Goal: Transaction & Acquisition: Purchase product/service

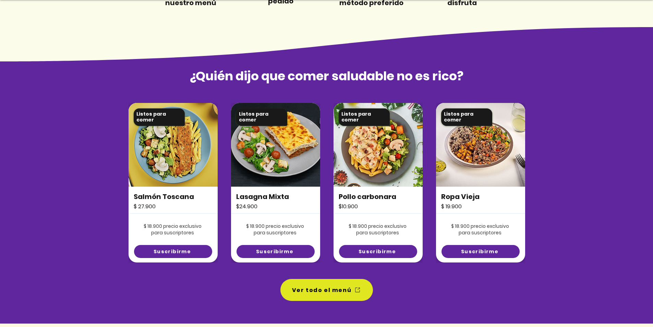
click at [171, 168] on img at bounding box center [172, 145] width 89 height 84
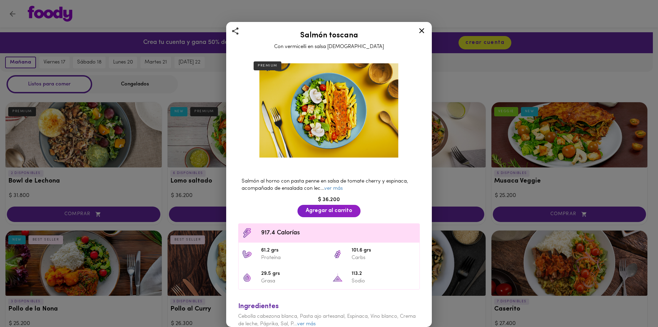
click at [420, 109] on div "PREMIUM Salmón al horno con pasta penne en salsa de tomate cherry y espinaca, a…" at bounding box center [329, 200] width 194 height 295
click at [424, 33] on icon at bounding box center [421, 30] width 5 height 5
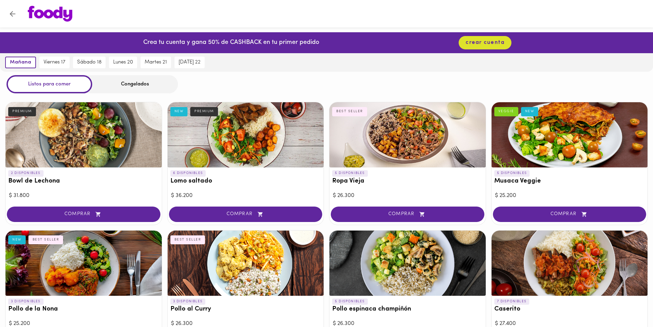
scroll to position [240, 0]
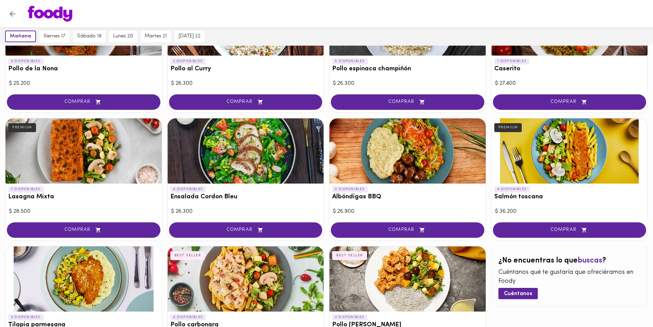
click at [566, 118] on div at bounding box center [569, 150] width 156 height 65
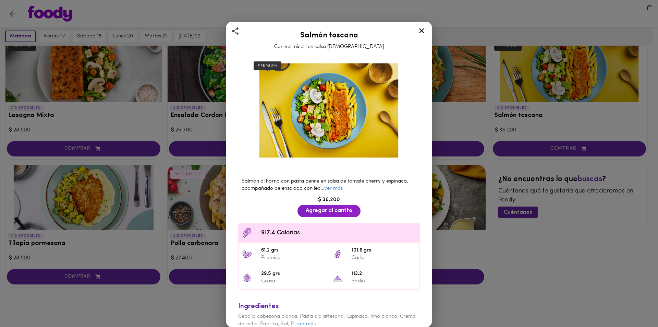
scroll to position [287, 0]
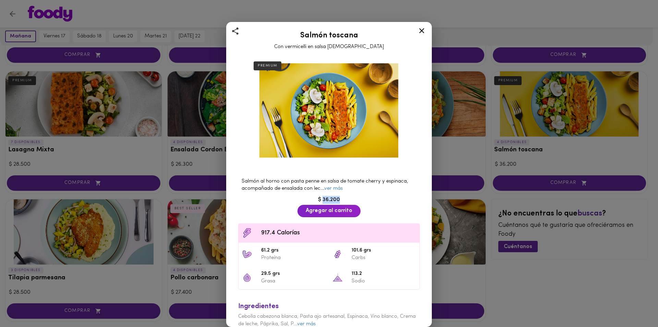
drag, startPoint x: 321, startPoint y: 197, endPoint x: 345, endPoint y: 193, distance: 25.0
click at [345, 196] on div "$ 36.200" at bounding box center [329, 200] width 188 height 8
drag, startPoint x: 316, startPoint y: 198, endPoint x: 308, endPoint y: 197, distance: 7.6
click at [340, 196] on div "$ 36.200" at bounding box center [329, 200] width 188 height 8
copy div "$ 36.200"
